Goal: Transaction & Acquisition: Obtain resource

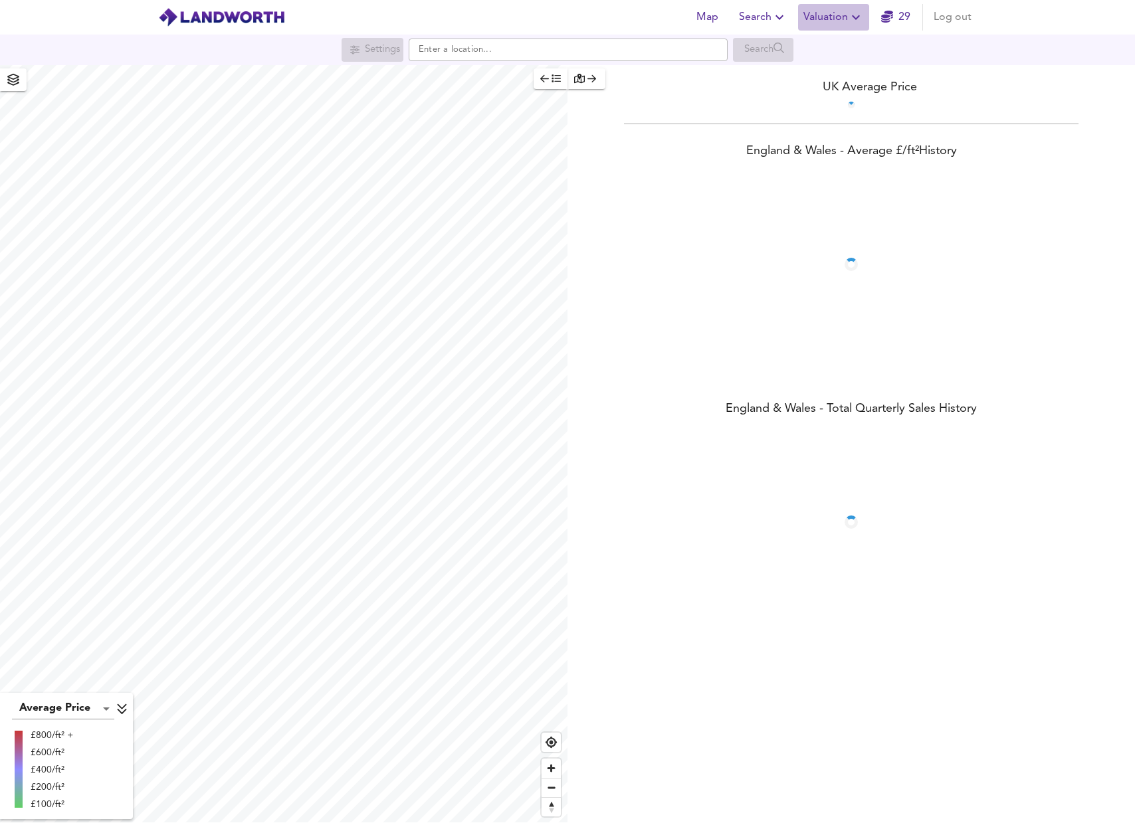
click at [843, 19] on span "Valuation" at bounding box center [833, 17] width 60 height 19
click at [826, 52] on li "New Valuation Report" at bounding box center [833, 48] width 159 height 24
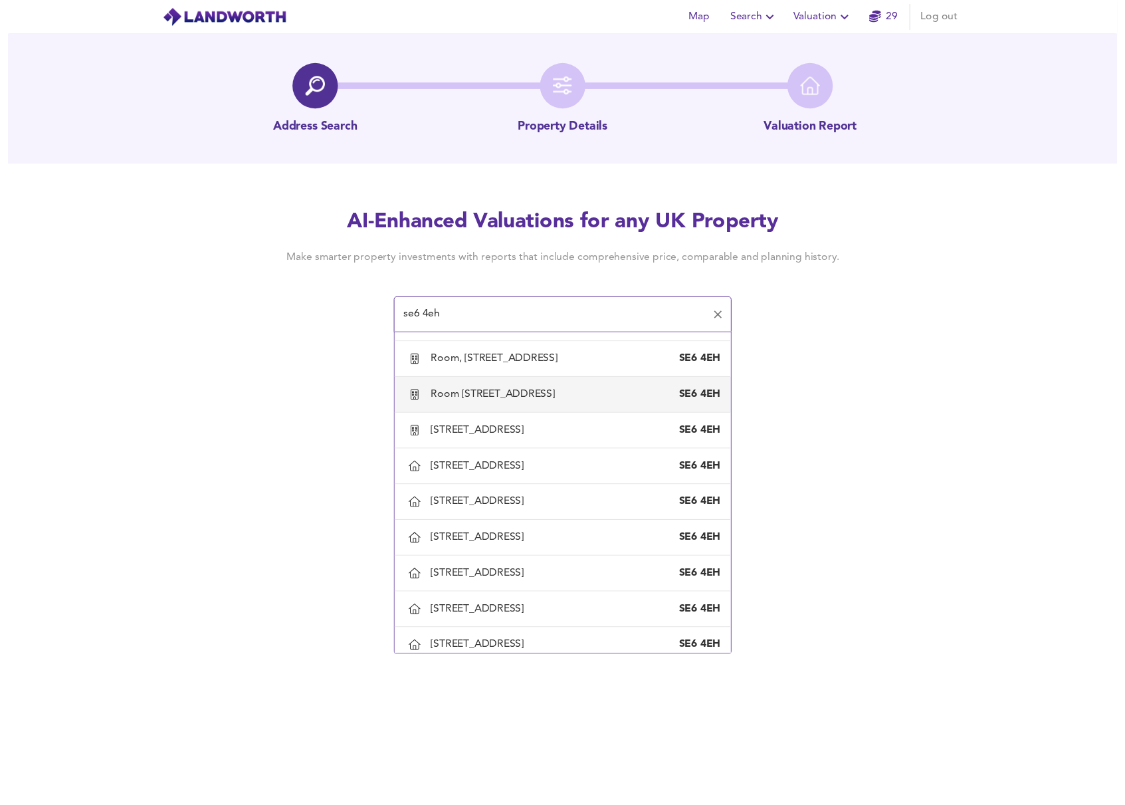
scroll to position [747, 0]
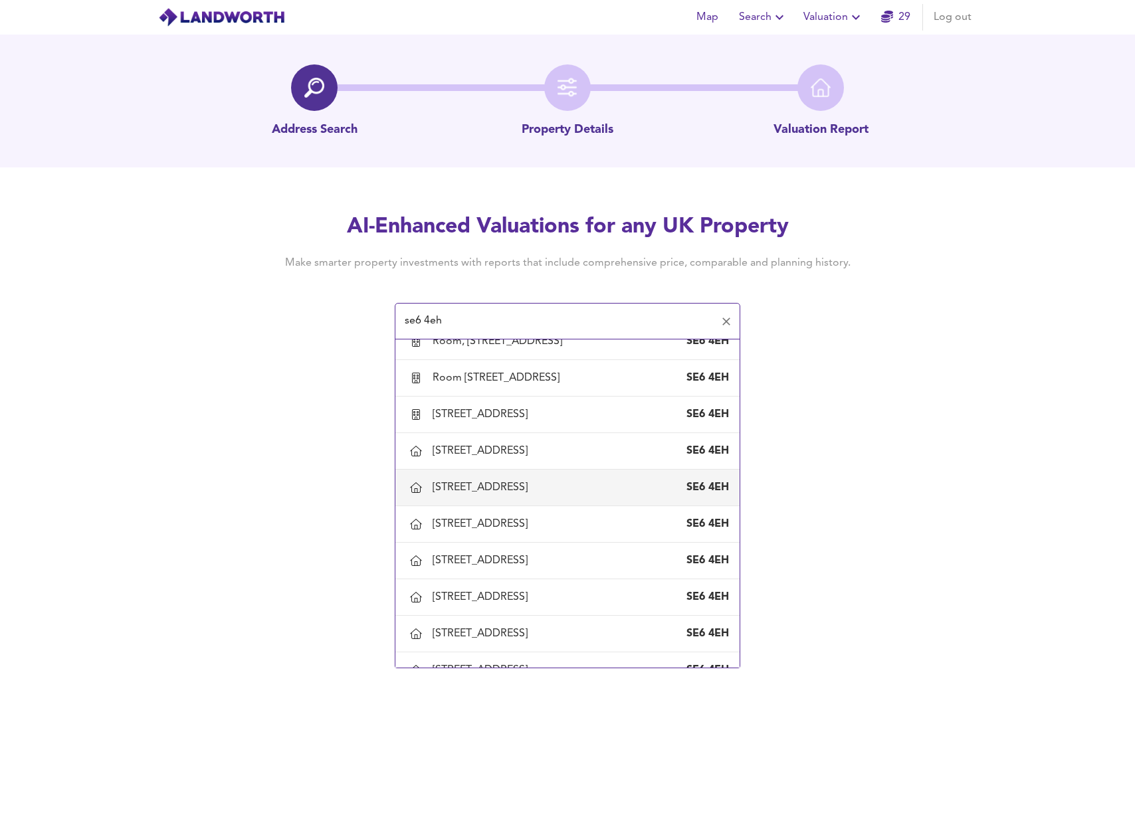
click at [508, 495] on div "[STREET_ADDRESS]" at bounding box center [482, 487] width 100 height 15
type input "[STREET_ADDRESS]"
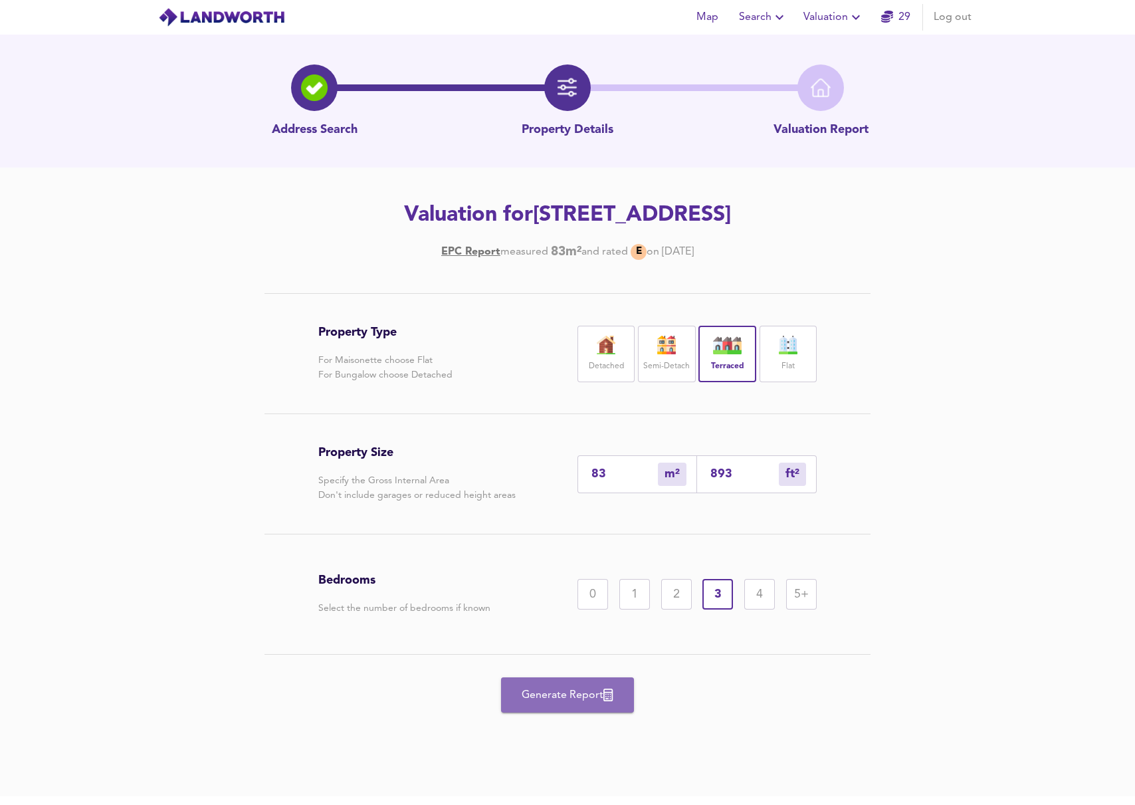
click at [603, 698] on span "Generate Report" at bounding box center [567, 695] width 106 height 19
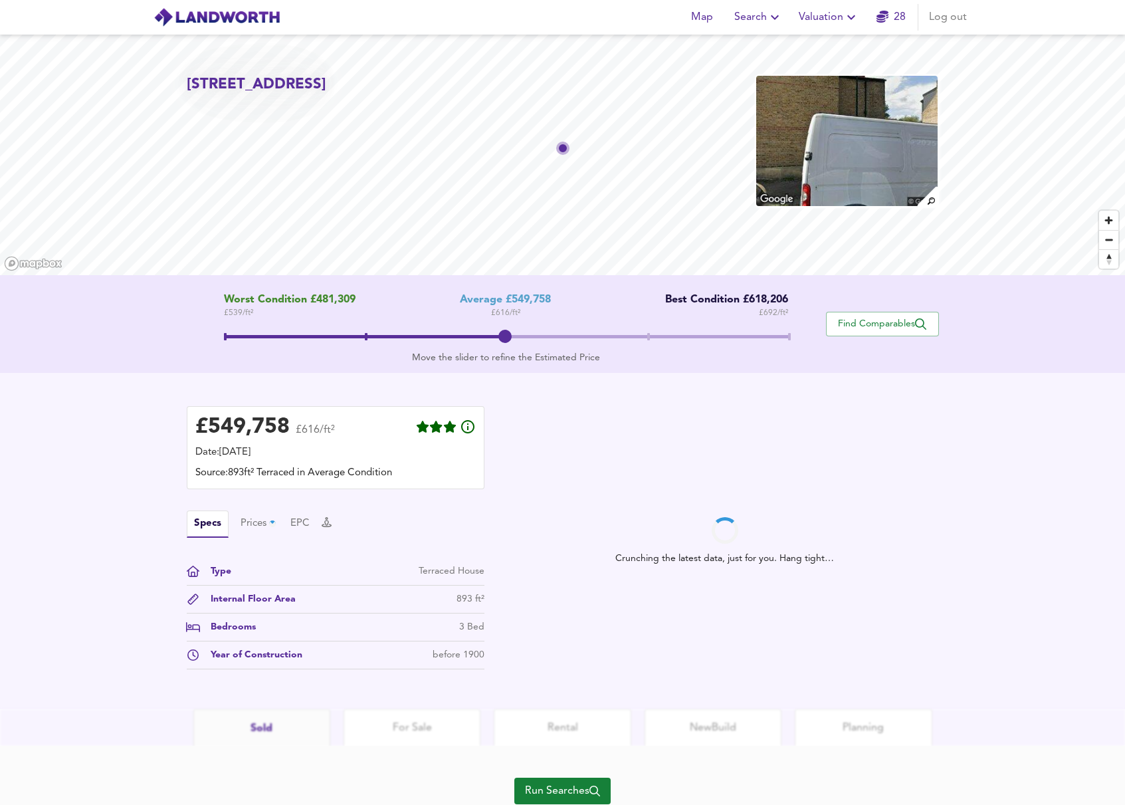
click at [512, 330] on span at bounding box center [504, 336] width 13 height 13
drag, startPoint x: 517, startPoint y: 332, endPoint x: 165, endPoint y: 349, distance: 352.6
click at [165, 350] on div "Worst Condition £481,309 £ 539 / ft² Average £549,758 £ 616 / ft² Best Conditio…" at bounding box center [562, 324] width 1125 height 98
click at [563, 428] on div "Crunching the latest data, just for you. Hang tight…" at bounding box center [725, 541] width 428 height 270
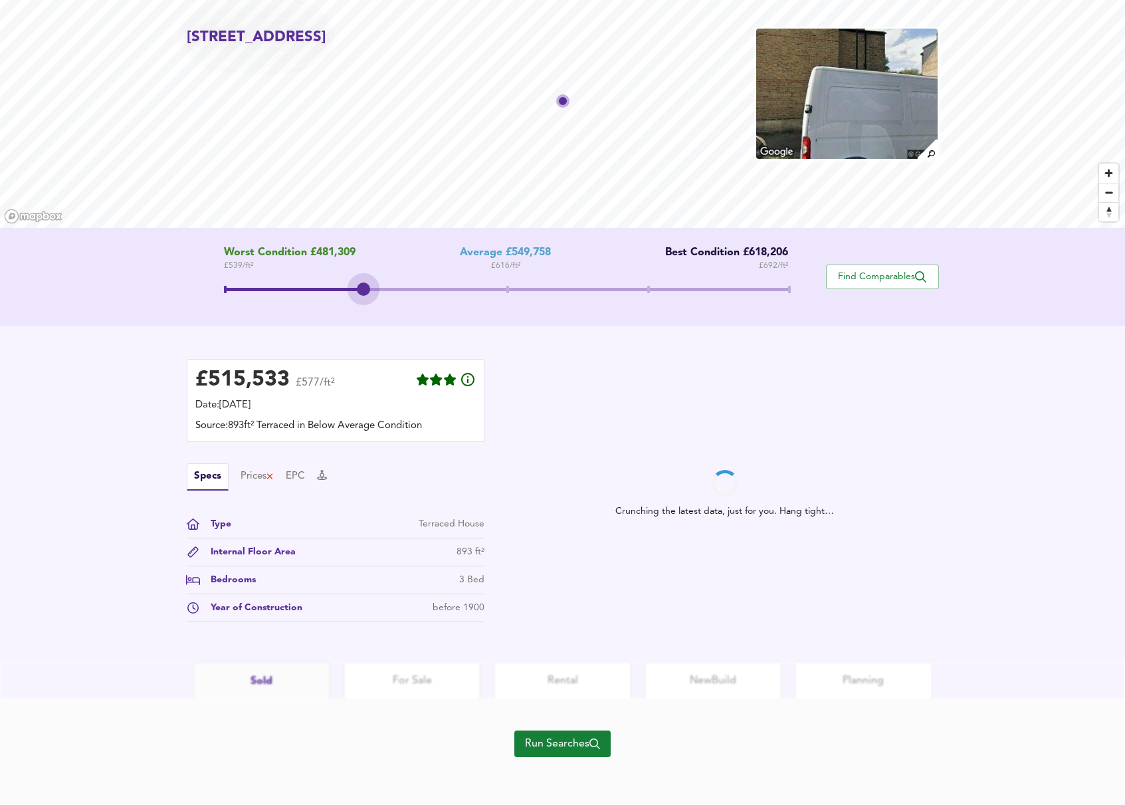
drag, startPoint x: 225, startPoint y: 286, endPoint x: 345, endPoint y: 302, distance: 122.0
click at [345, 302] on div "Worst Condition £481,309 £ 539 / ft² Average £549,758 £ 616 / ft² Best Conditio…" at bounding box center [506, 276] width 639 height 60
click at [603, 482] on div "Crunching the latest data, just for you. Hang tight…" at bounding box center [725, 494] width 428 height 270
click at [576, 748] on span "Run Searches" at bounding box center [562, 743] width 75 height 19
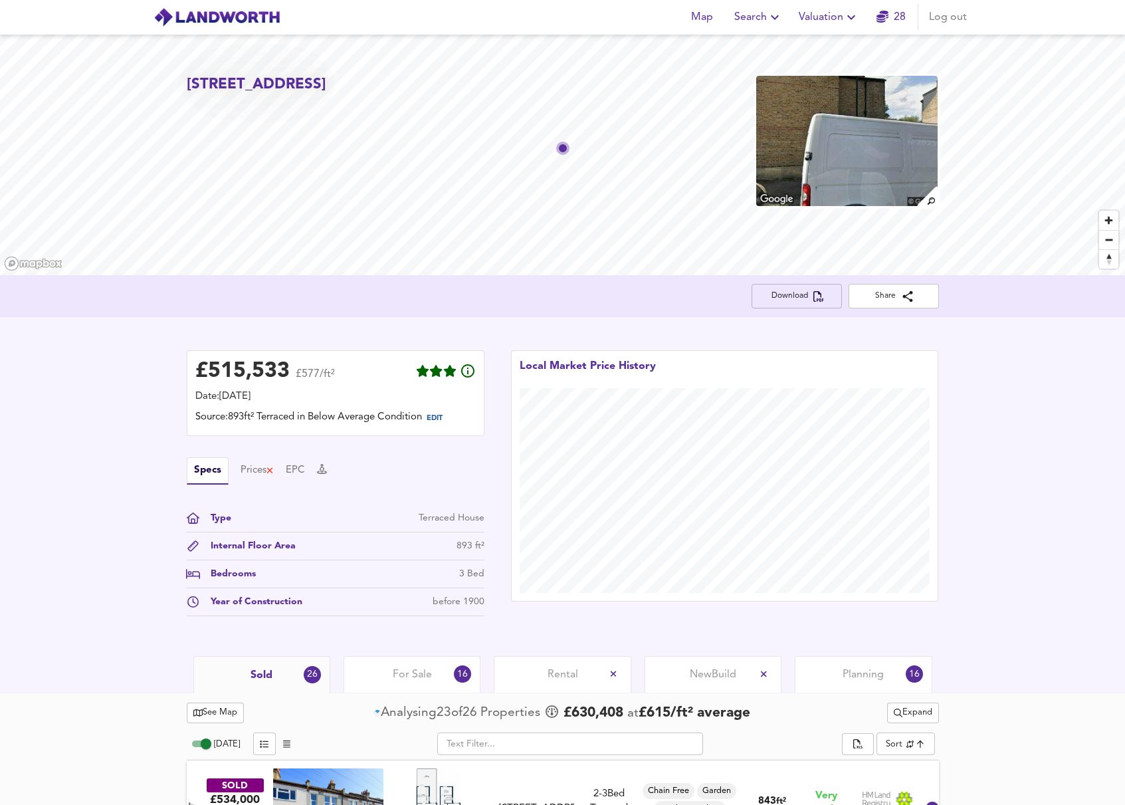
click at [799, 302] on span "Download" at bounding box center [796, 296] width 69 height 14
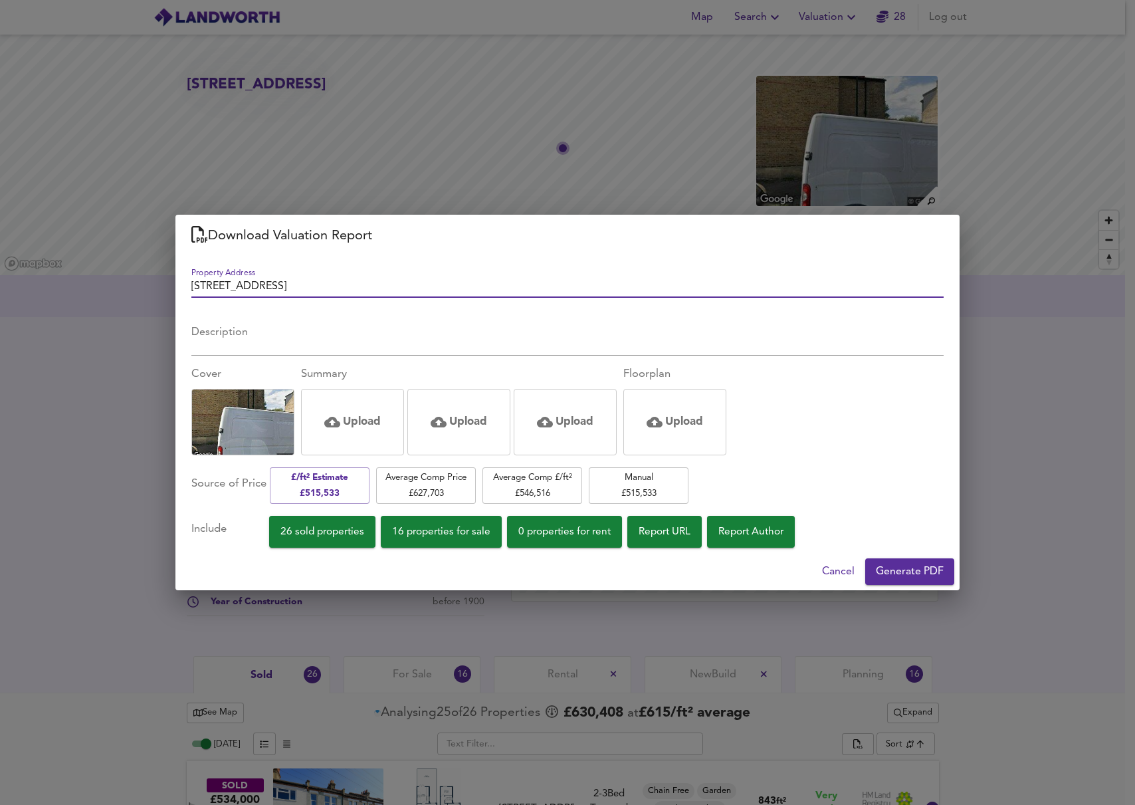
click at [919, 578] on span "Generate PDF" at bounding box center [910, 571] width 68 height 19
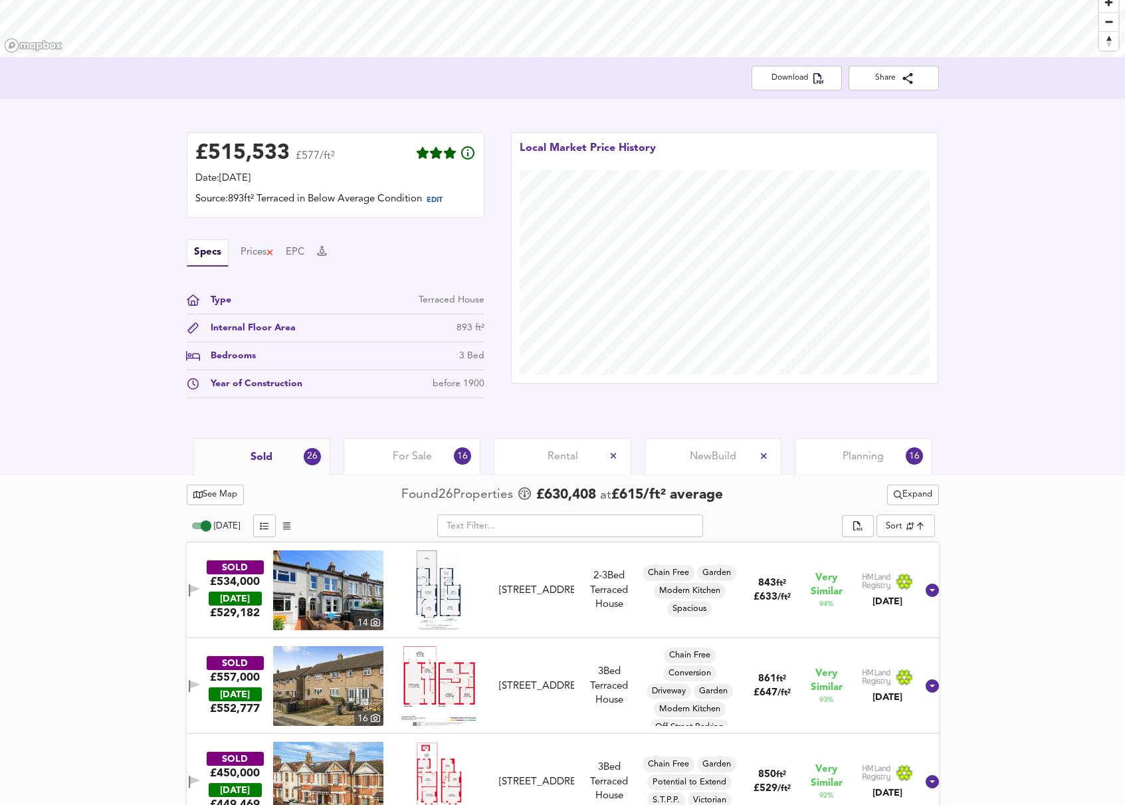
scroll to position [159, 0]
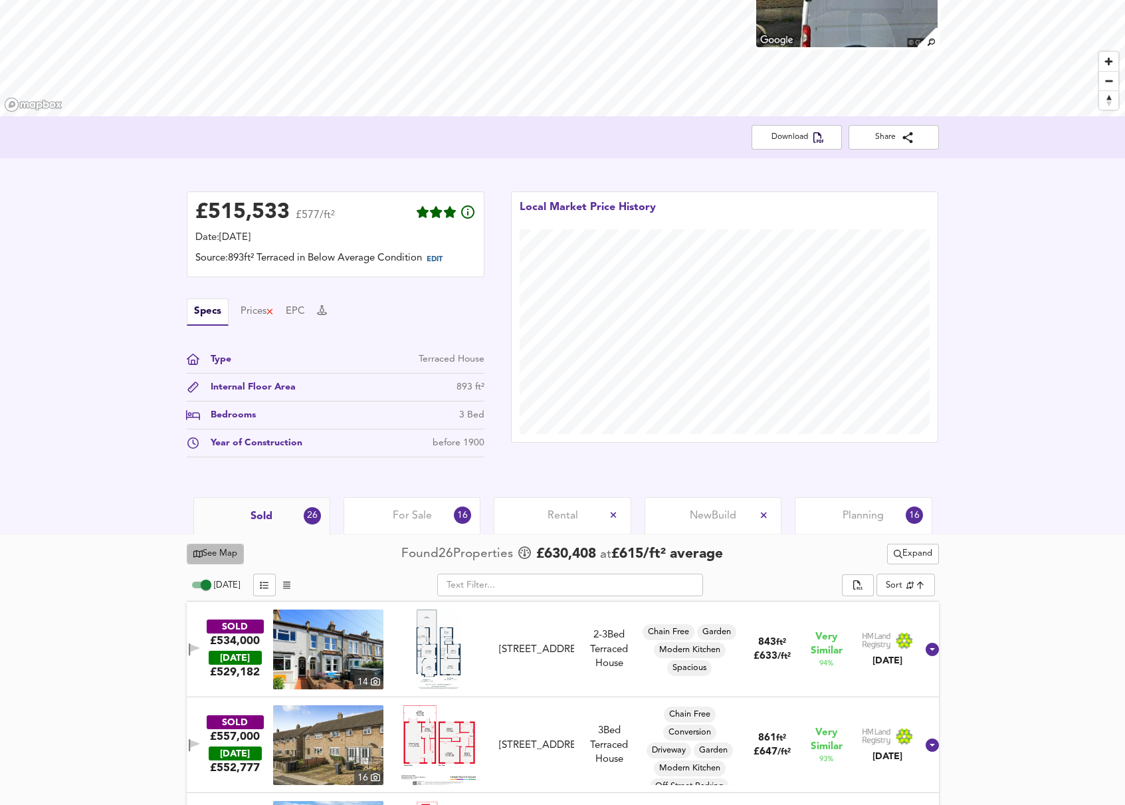
click at [236, 557] on span "See Map" at bounding box center [215, 553] width 45 height 15
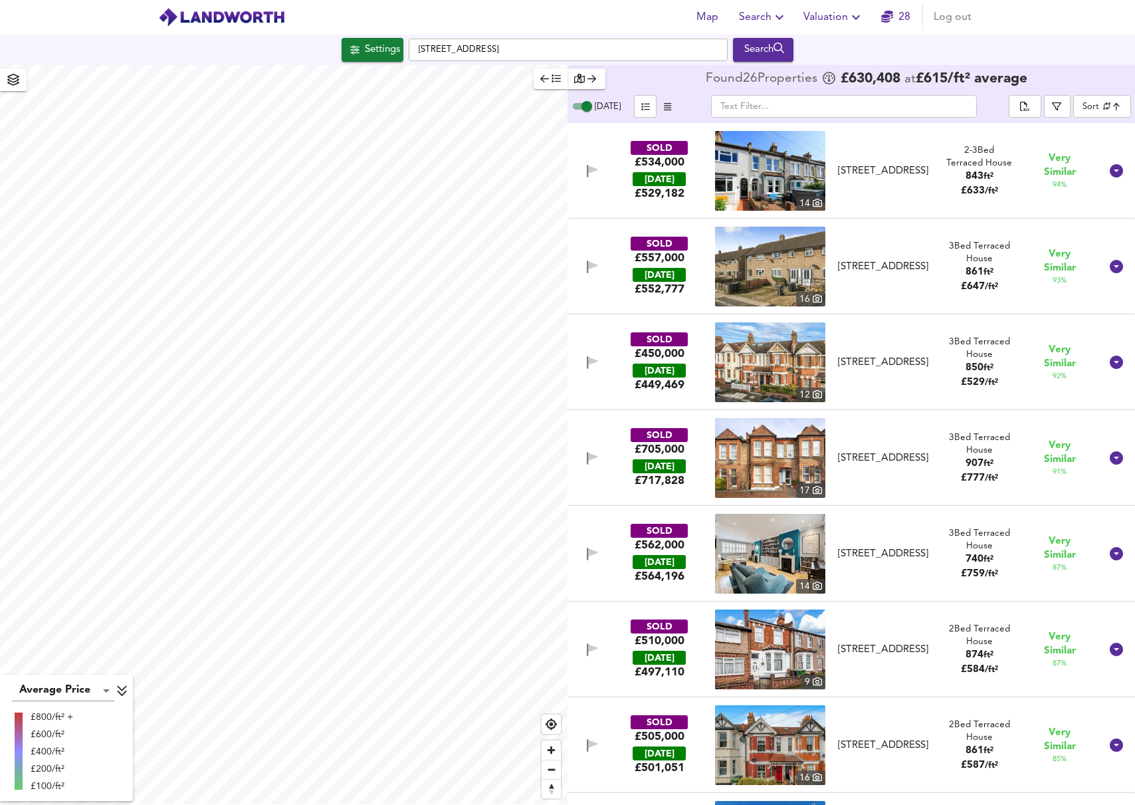
checkbox input "false"
checkbox input "true"
